Goal: Task Accomplishment & Management: Use online tool/utility

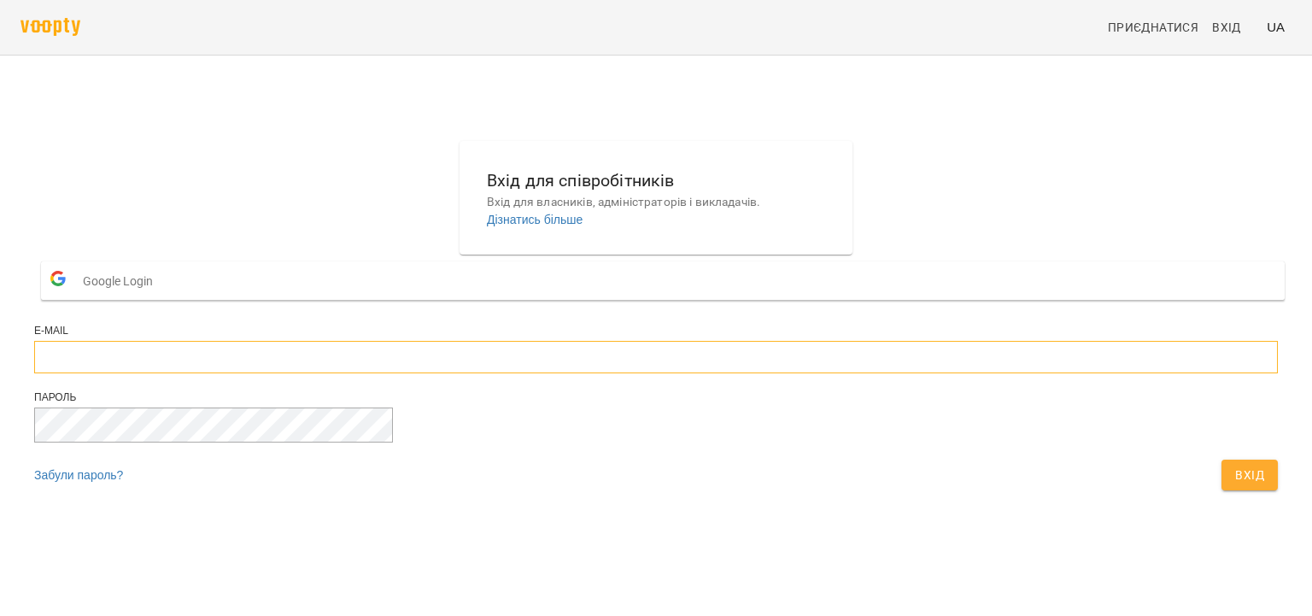
click at [561, 373] on input "email" at bounding box center [655, 357] width 1243 height 32
type input "**********"
click at [1221, 459] on button "Вхід" at bounding box center [1249, 474] width 56 height 31
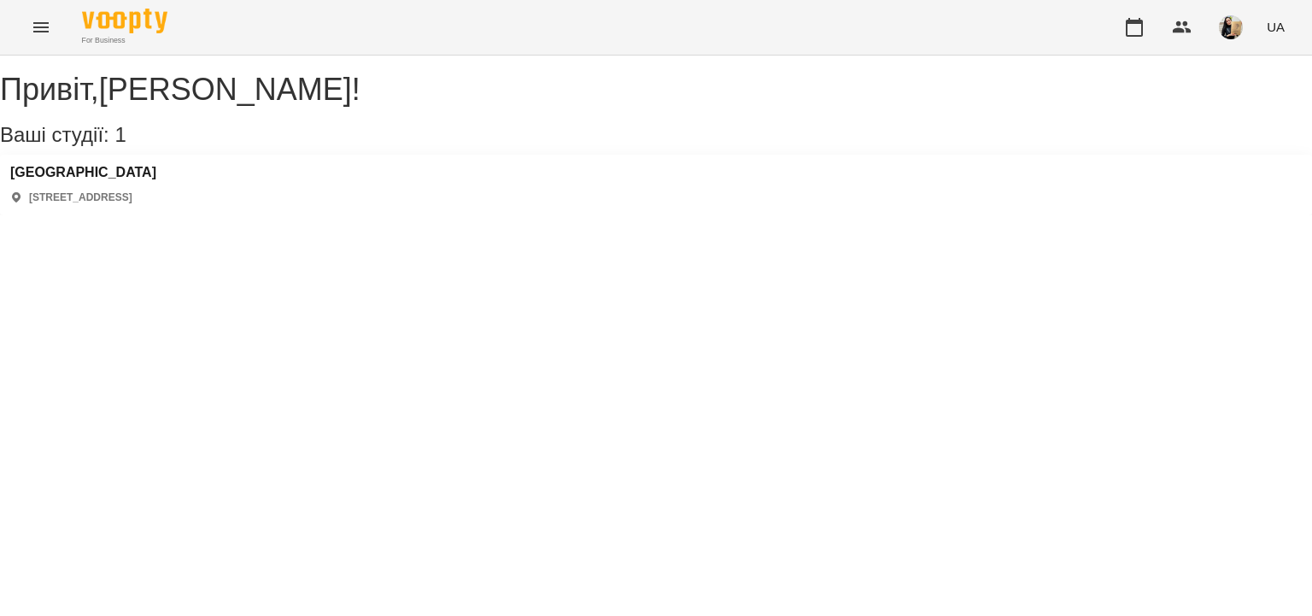
click at [49, 25] on icon "Menu" at bounding box center [41, 27] width 20 height 20
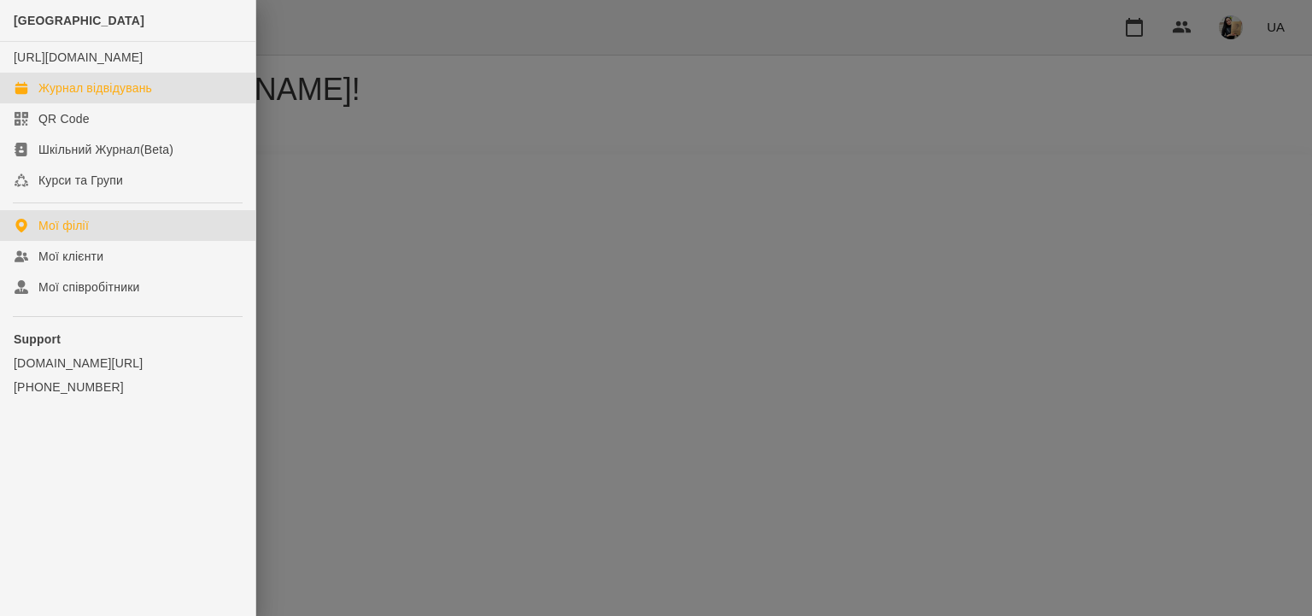
click at [77, 96] on div "Журнал відвідувань" at bounding box center [95, 87] width 114 height 17
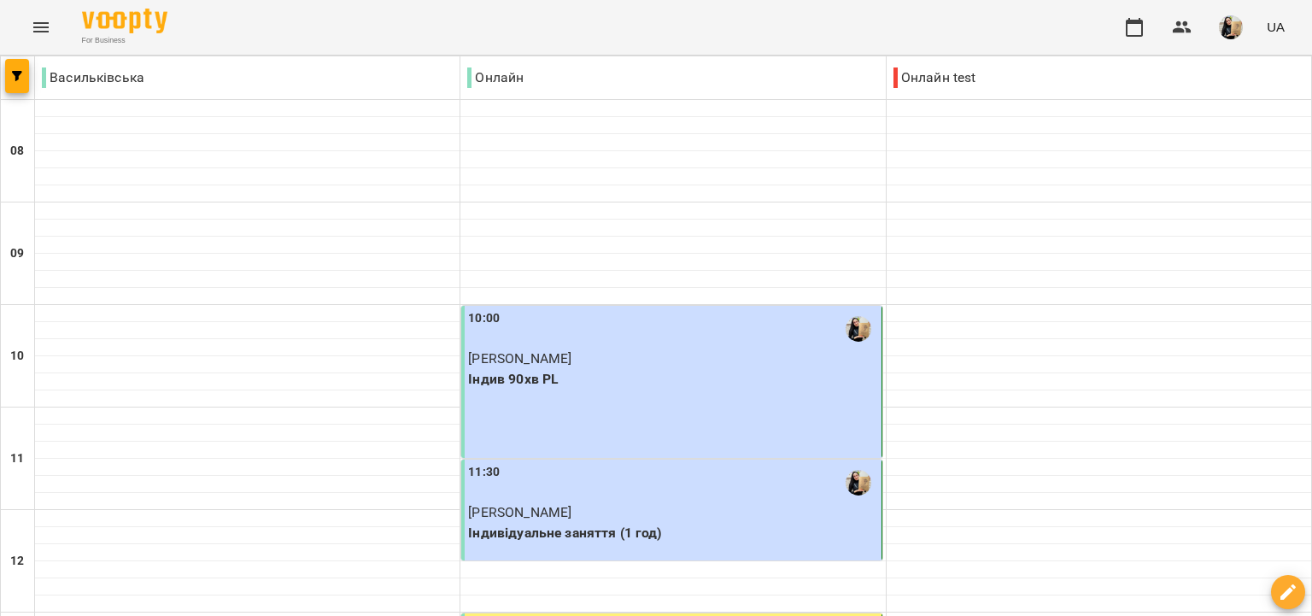
scroll to position [786, 0]
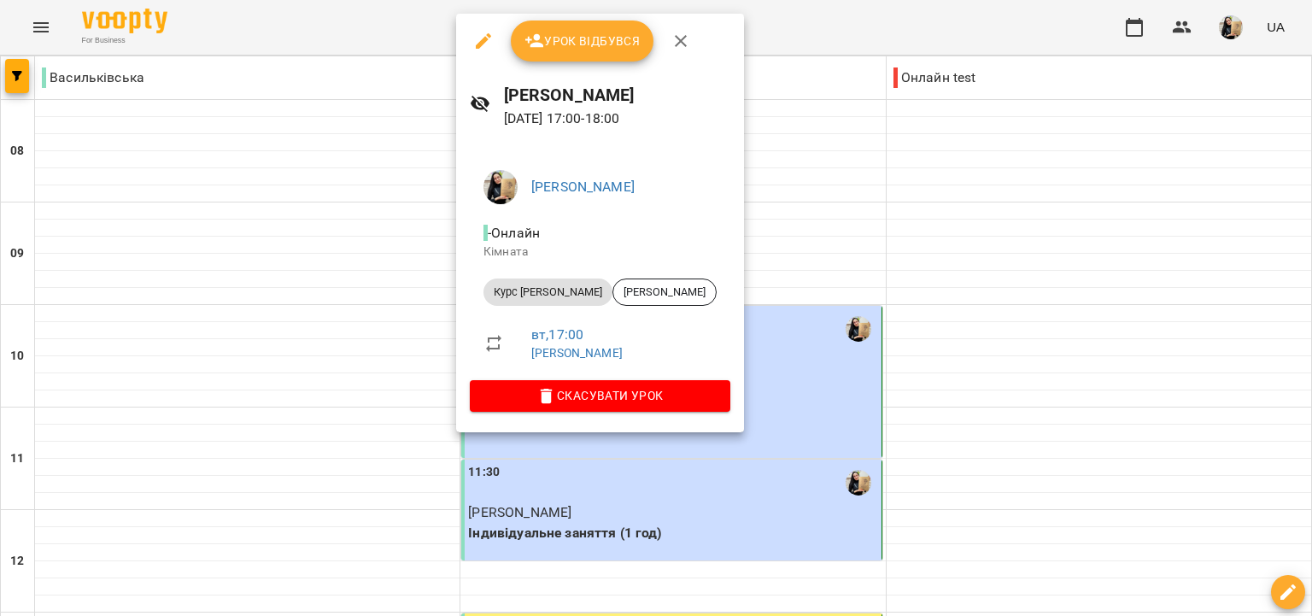
click at [593, 43] on span "Урок відбувся" at bounding box center [582, 41] width 116 height 20
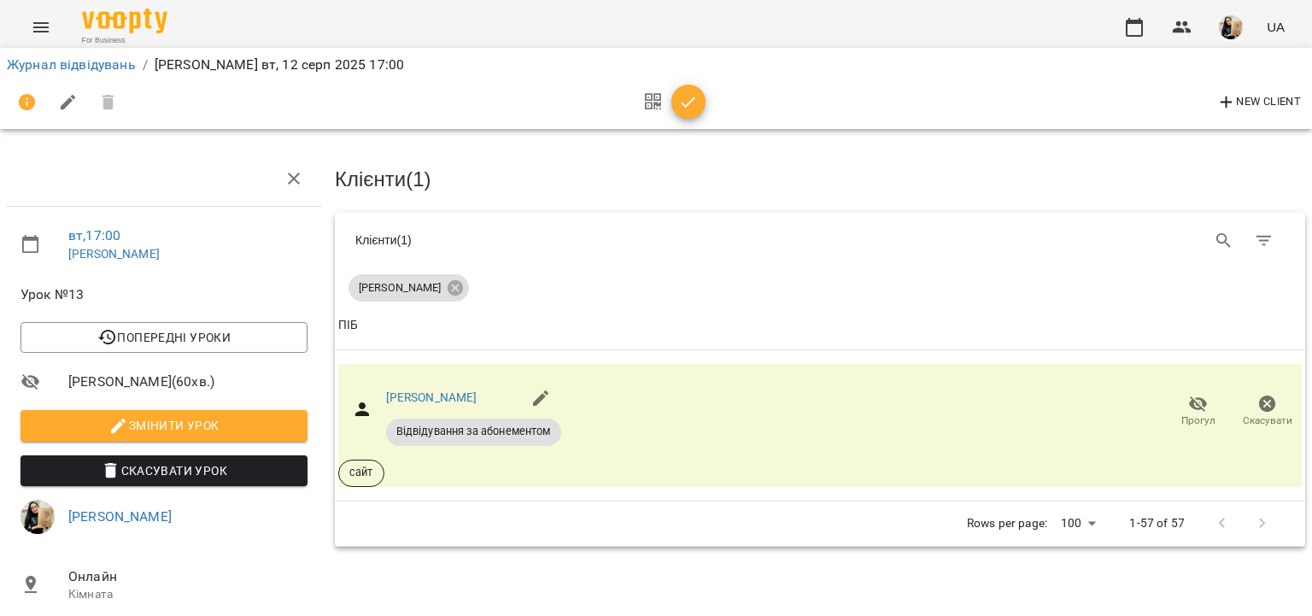
click at [696, 102] on icon "button" at bounding box center [688, 102] width 20 height 20
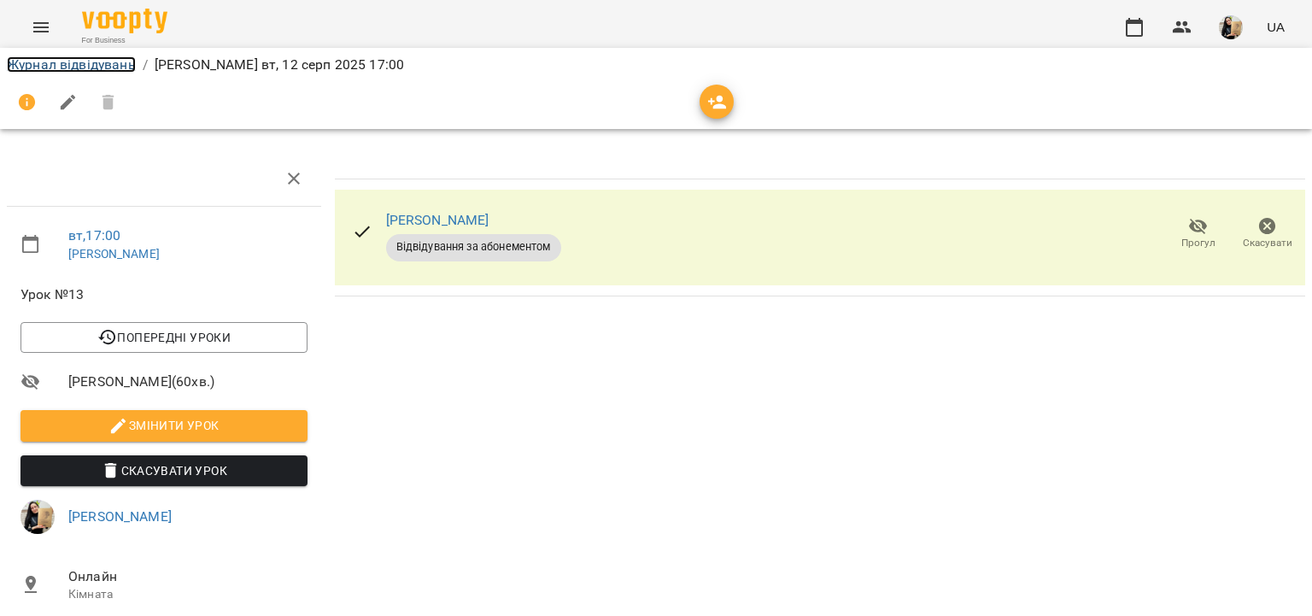
click at [96, 63] on link "Журнал відвідувань" at bounding box center [71, 64] width 129 height 16
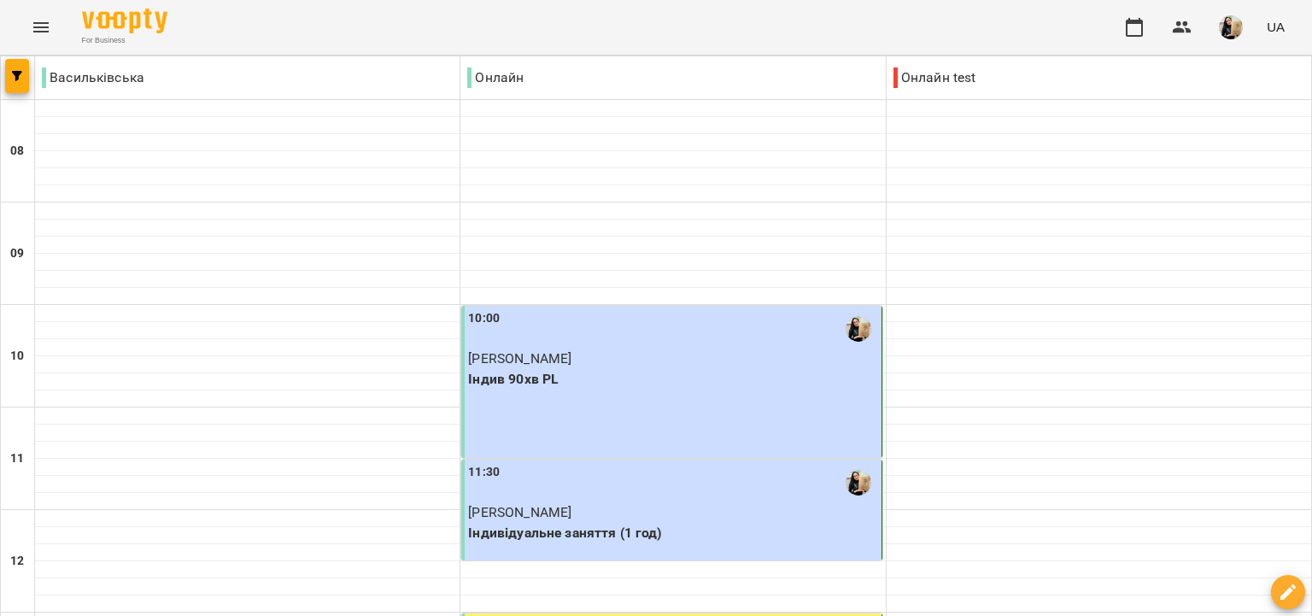
scroll to position [984, 0]
